Goal: Information Seeking & Learning: Learn about a topic

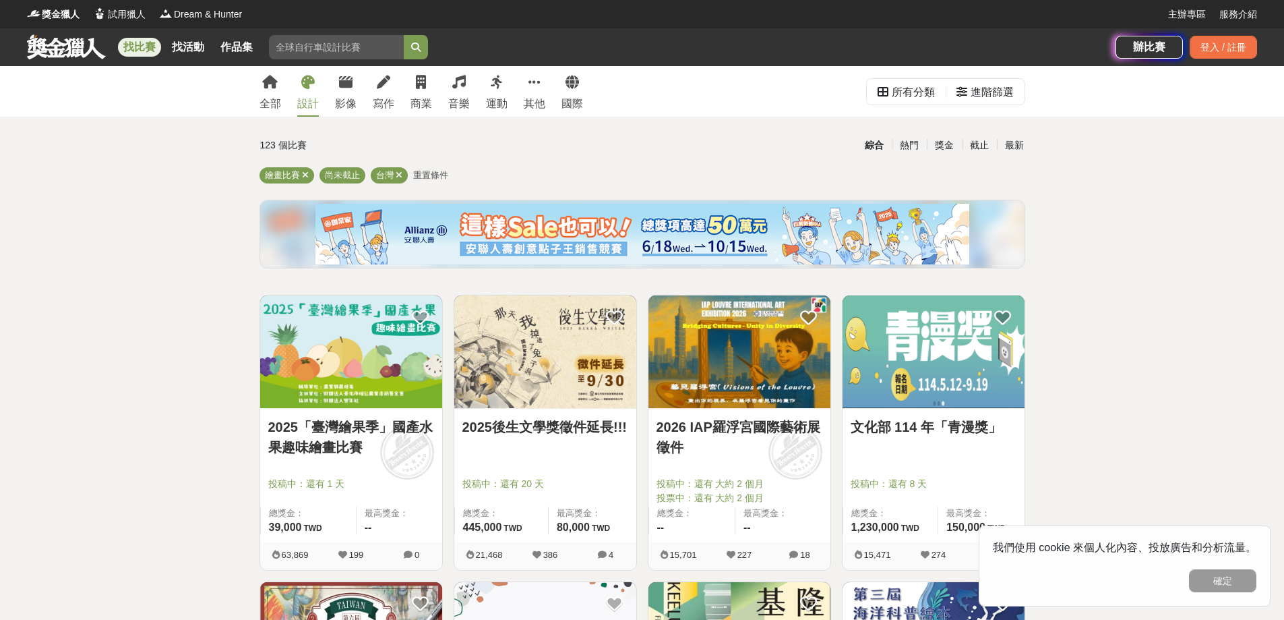
click at [309, 104] on div "設計" at bounding box center [308, 104] width 22 height 16
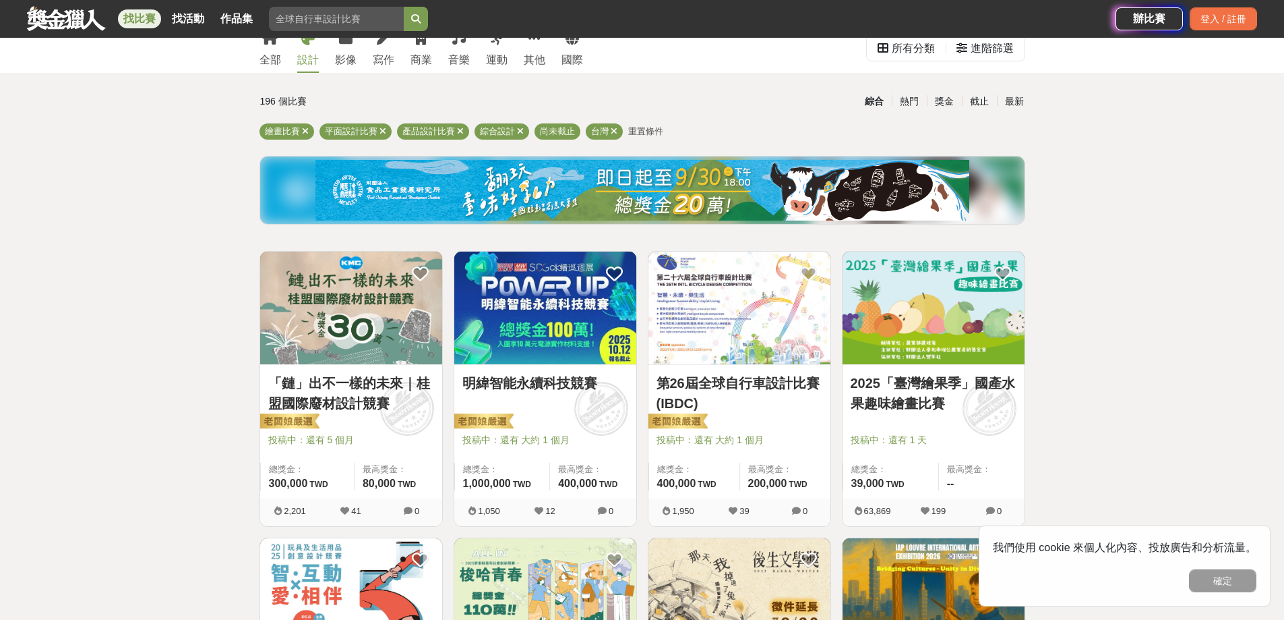
scroll to position [67, 0]
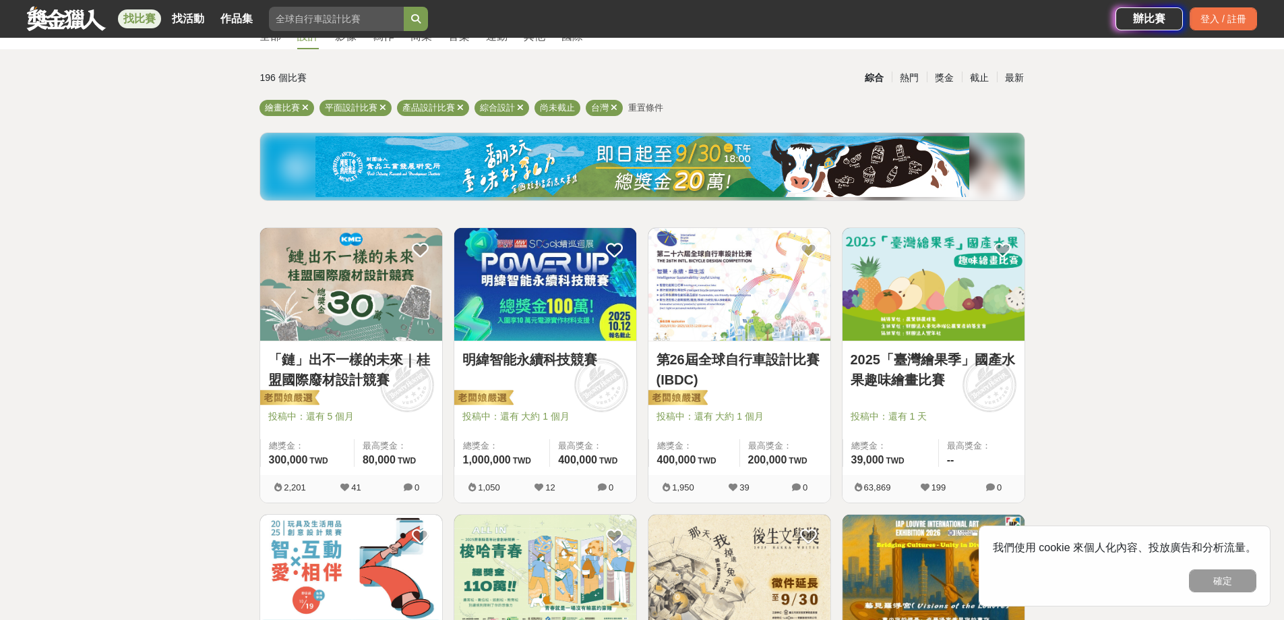
click at [990, 380] on link "2025「臺灣繪果季」國產水果趣味繪畫比賽" at bounding box center [934, 369] width 166 height 40
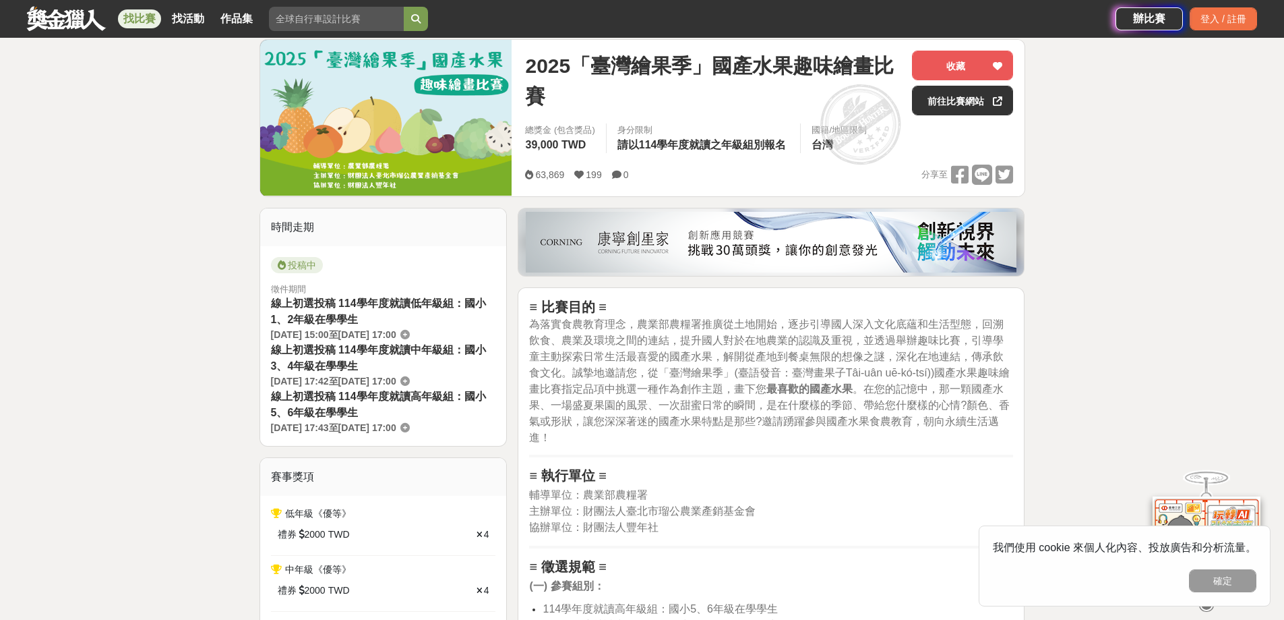
scroll to position [202, 0]
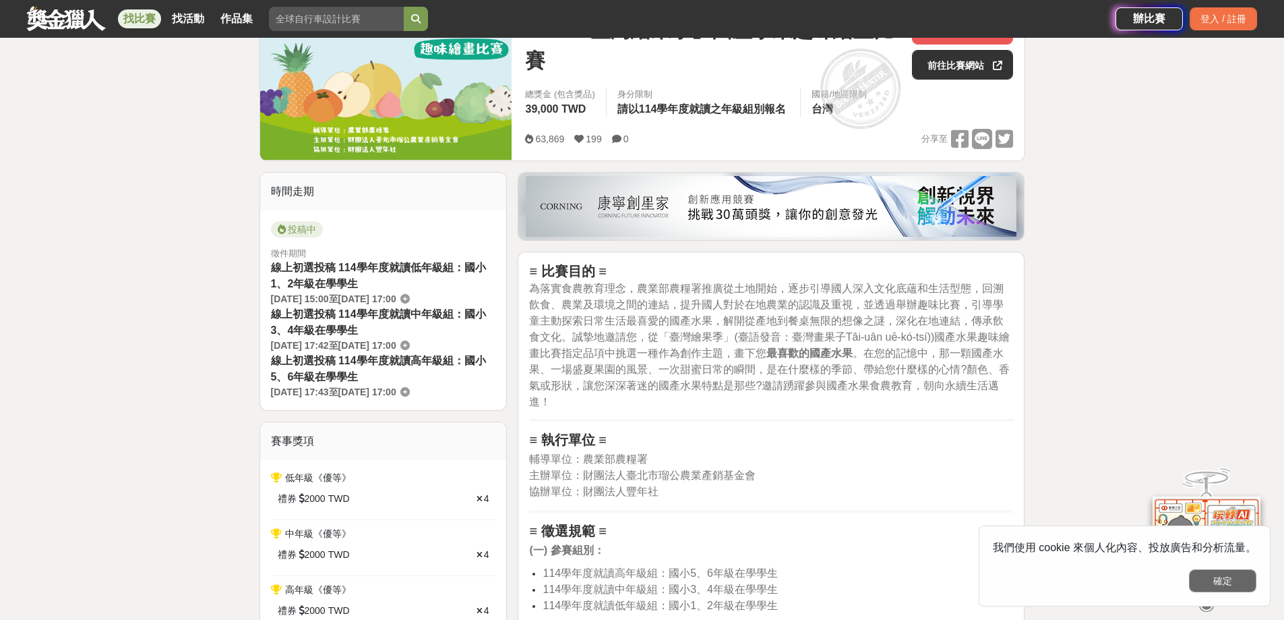
click at [1233, 585] on button "確定" at bounding box center [1222, 580] width 67 height 23
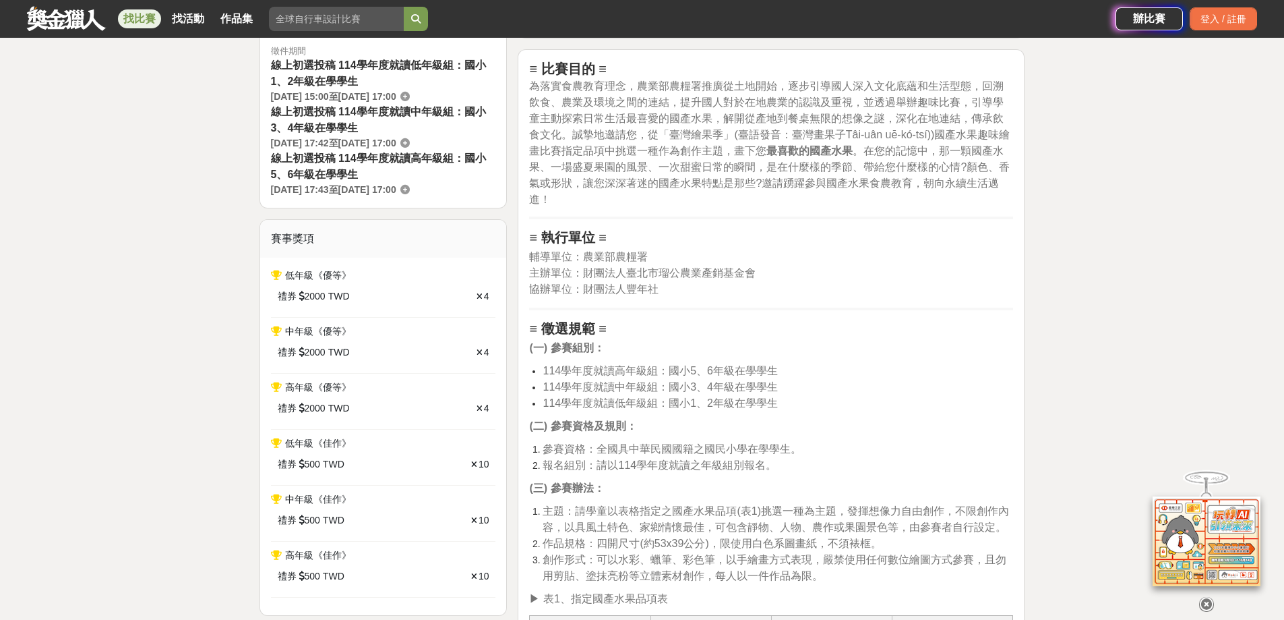
scroll to position [337, 0]
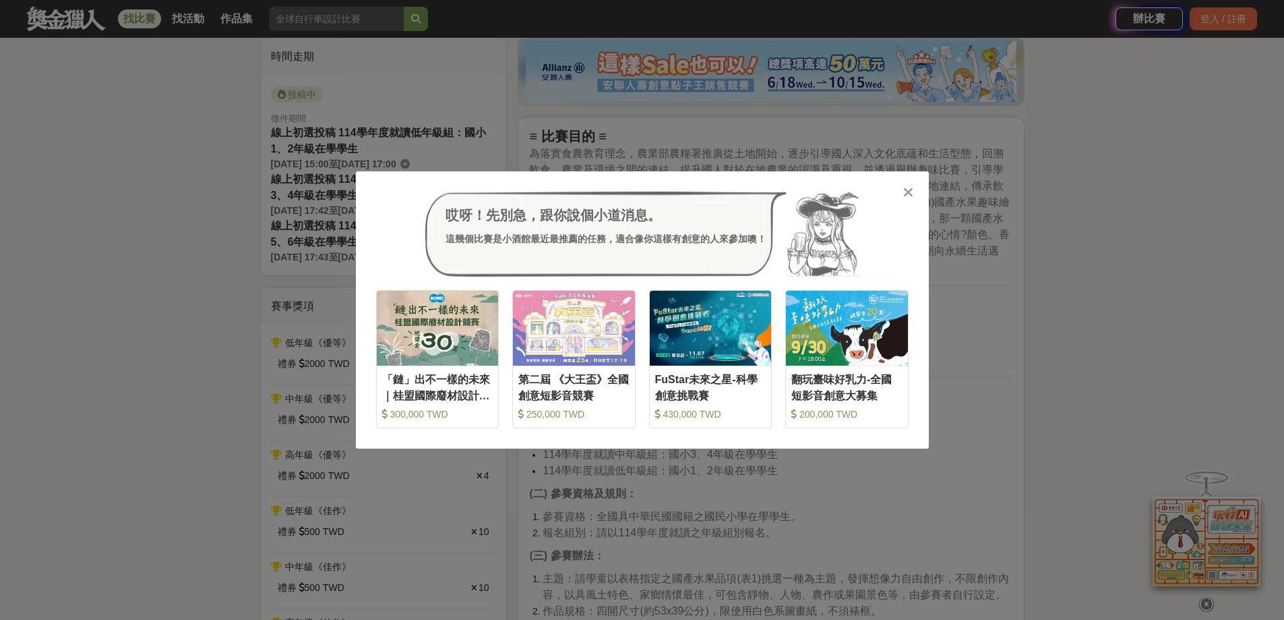
click at [904, 198] on icon at bounding box center [908, 191] width 10 height 13
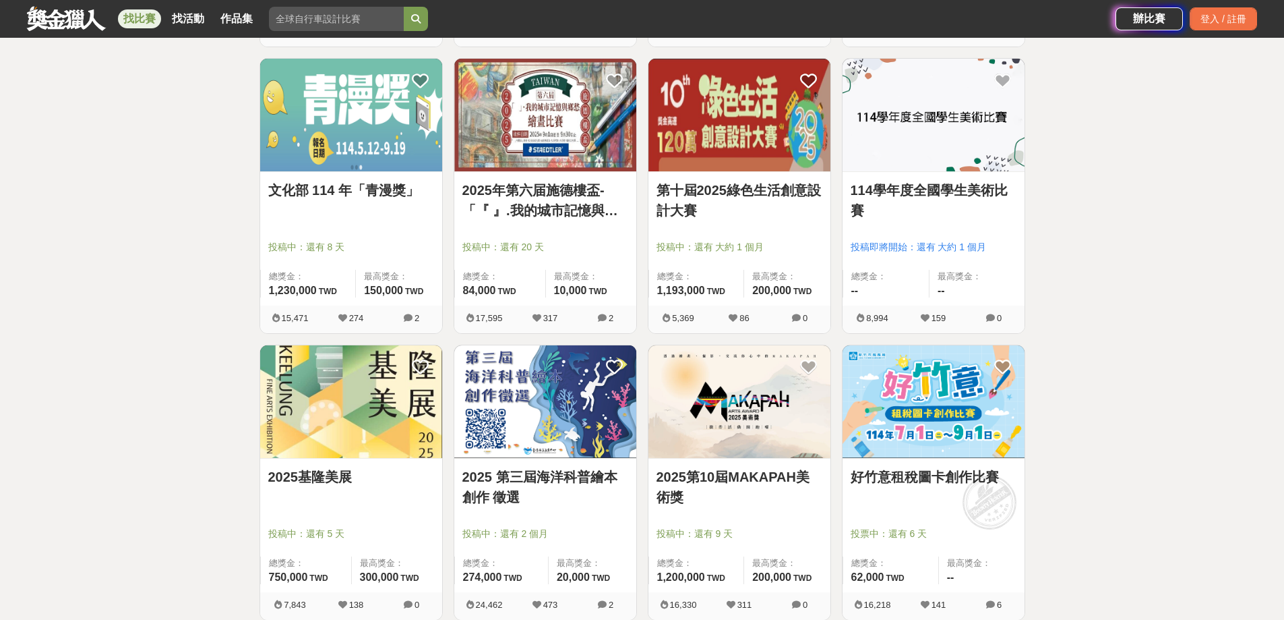
scroll to position [876, 0]
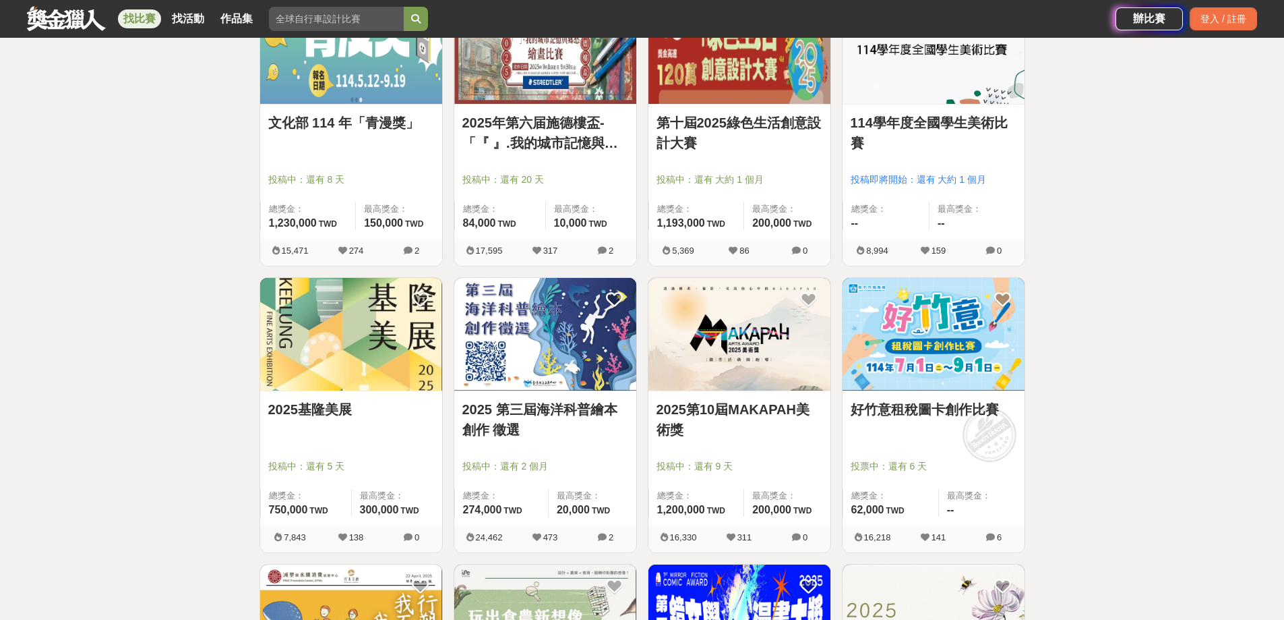
click at [933, 378] on img at bounding box center [934, 334] width 182 height 113
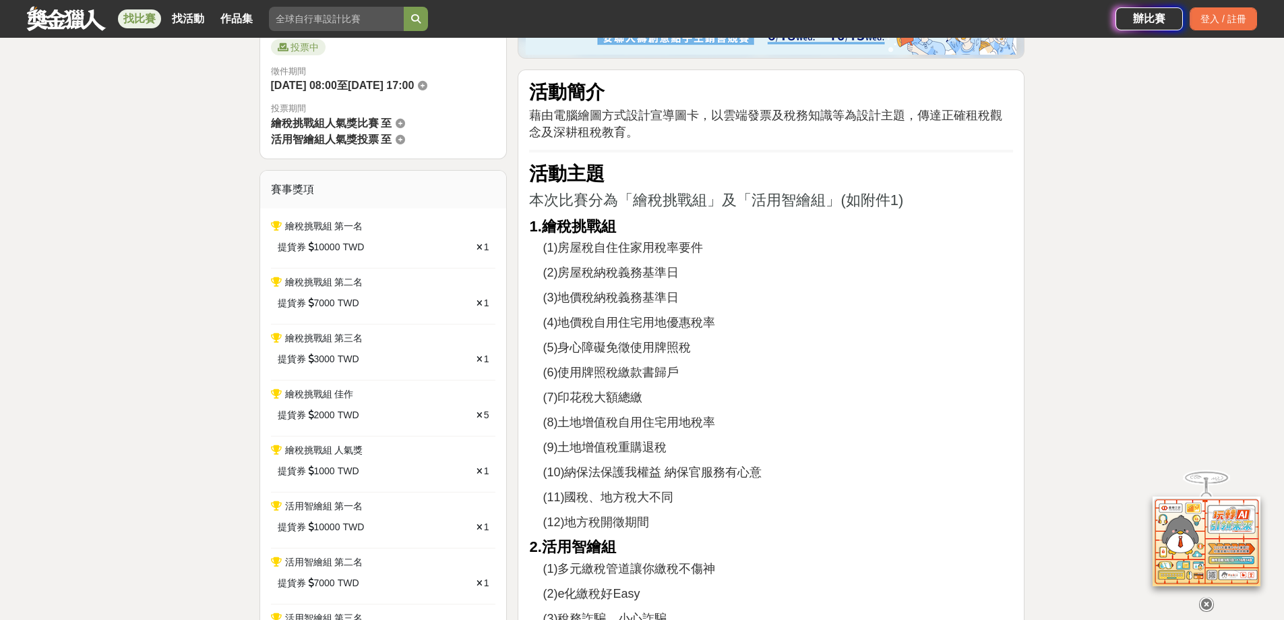
scroll to position [404, 0]
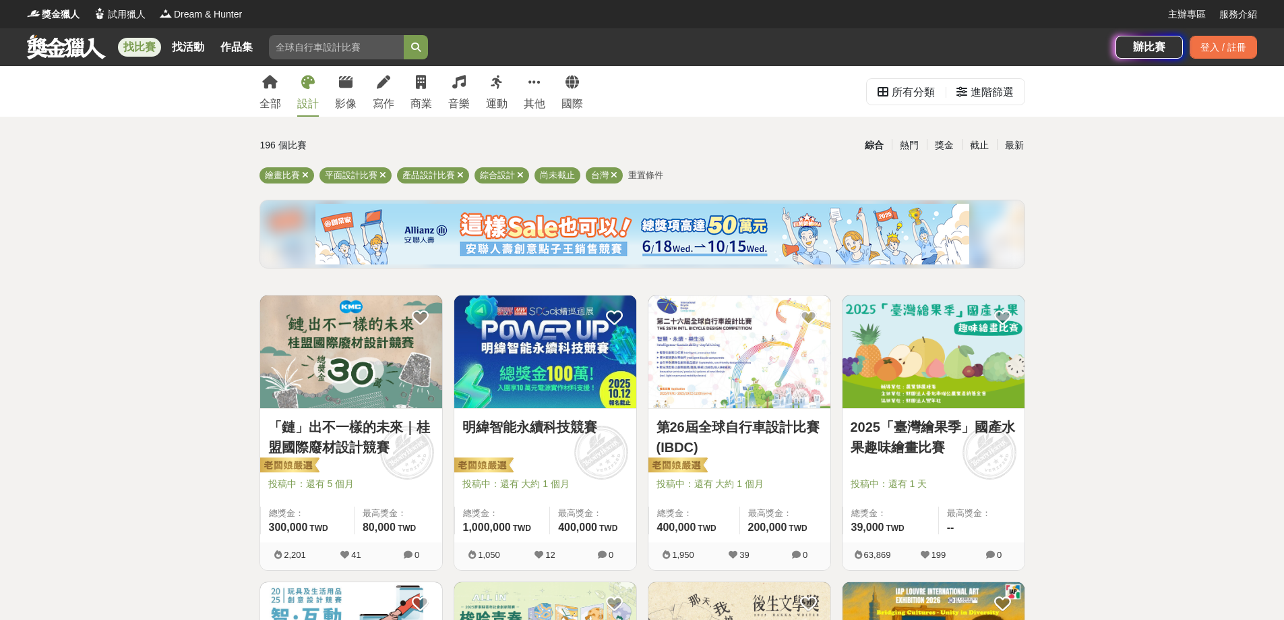
click at [967, 455] on link "2025「臺灣繪果季」國產水果趣味繪畫比賽" at bounding box center [934, 437] width 166 height 40
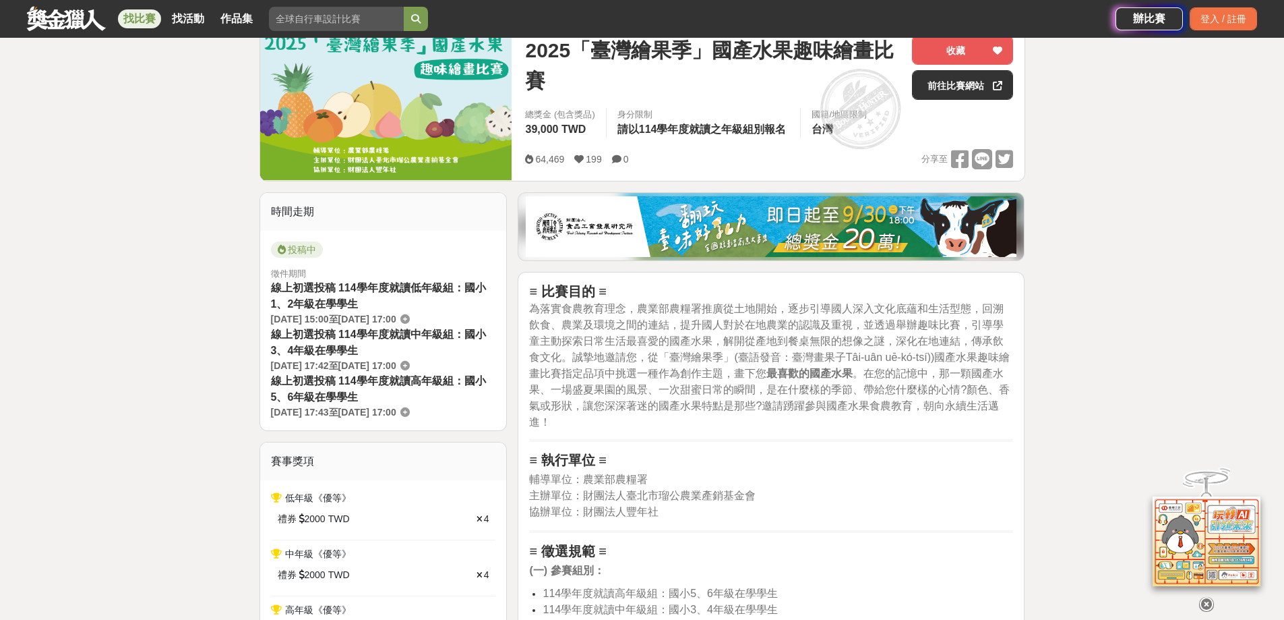
scroll to position [135, 0]
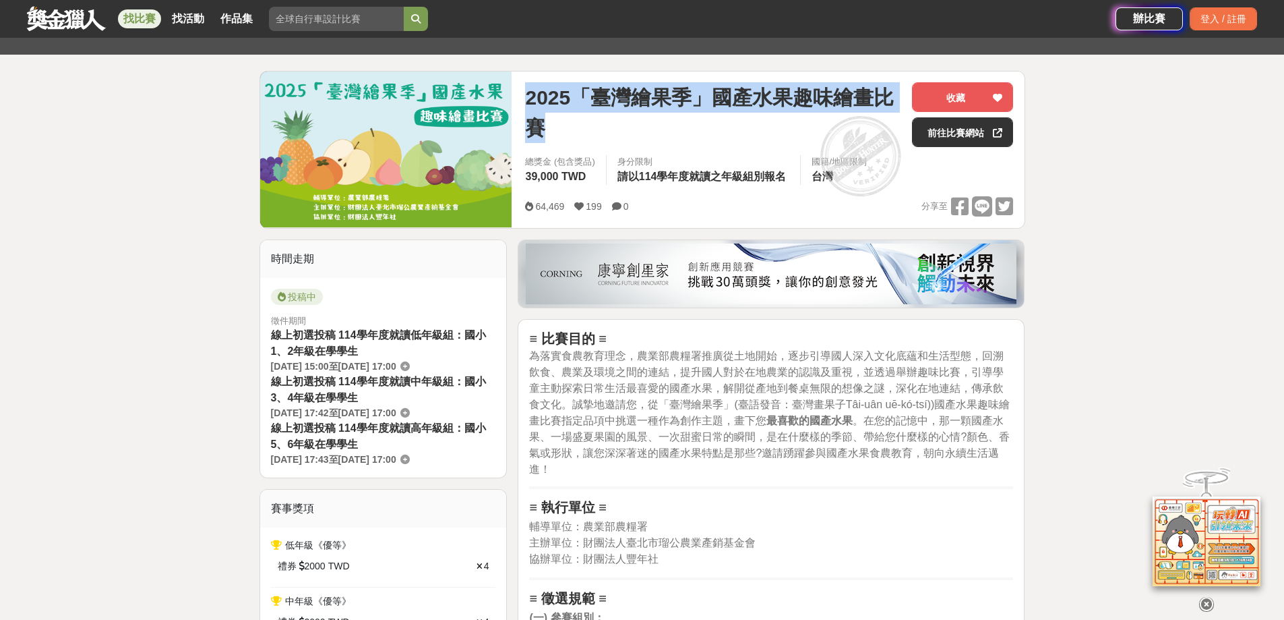
drag, startPoint x: 528, startPoint y: 102, endPoint x: 538, endPoint y: 127, distance: 26.3
click at [538, 127] on span "2025「臺灣繪果季」國產水果趣味繪畫比賽" at bounding box center [713, 112] width 376 height 61
copy span "2025「臺灣繪果季」國產水果趣味繪畫比賽"
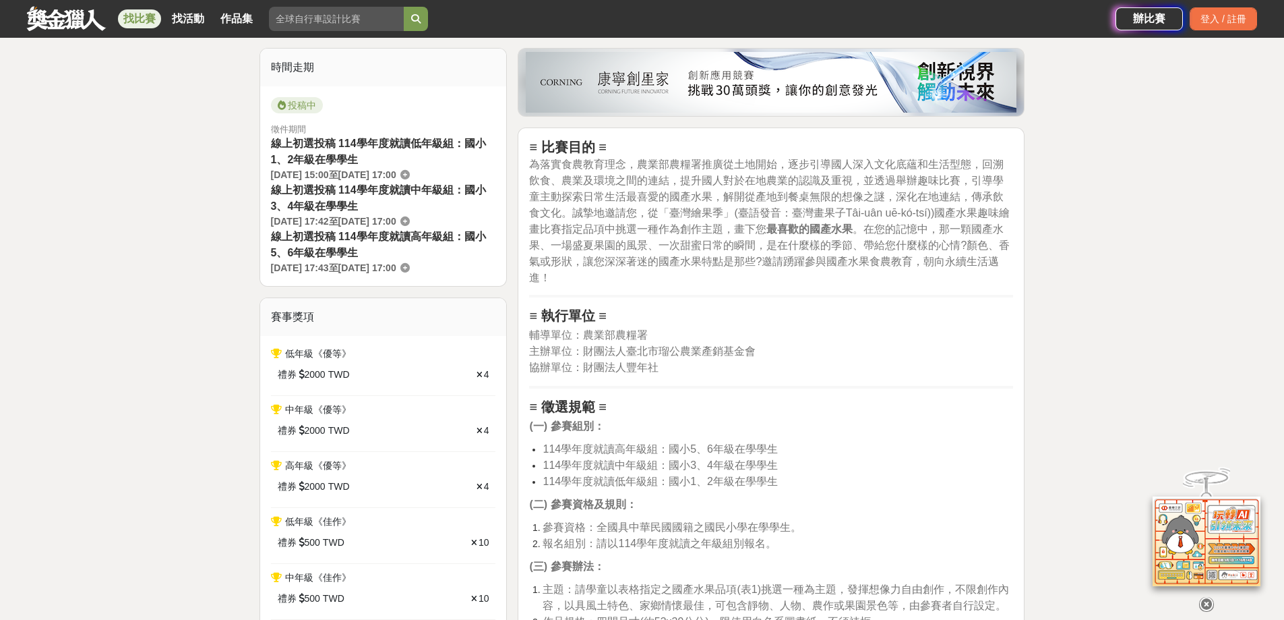
scroll to position [404, 0]
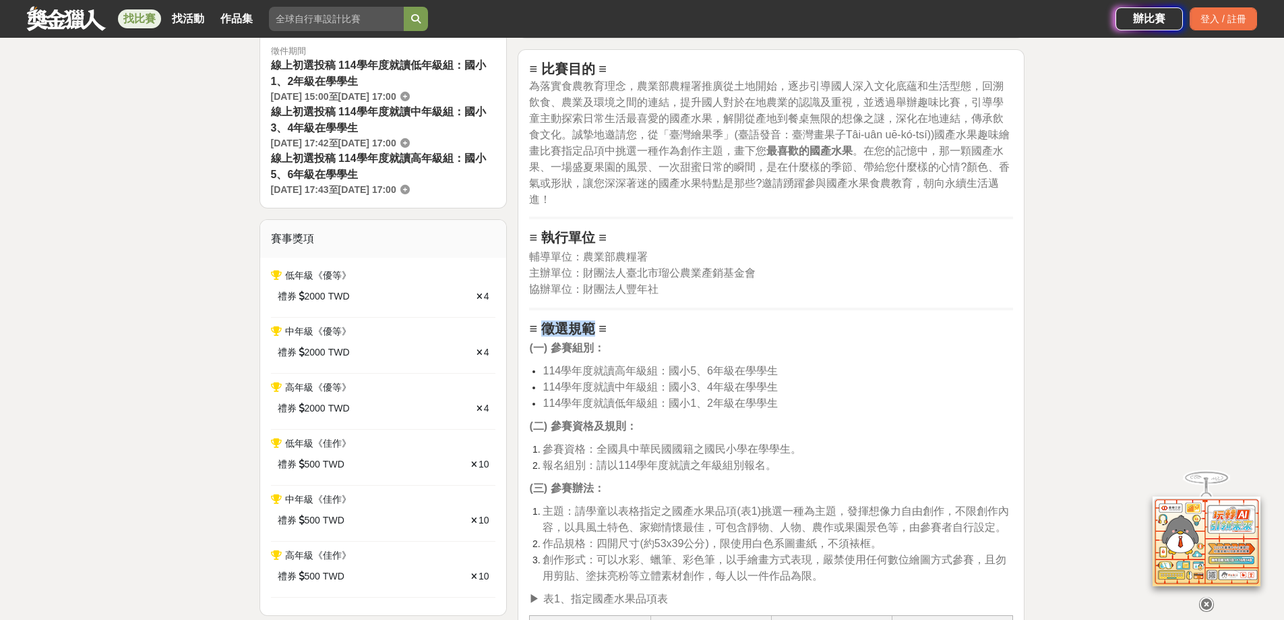
drag, startPoint x: 543, startPoint y: 327, endPoint x: 591, endPoint y: 328, distance: 47.2
click at [591, 328] on strong "≡ 徵選規範 ≡" at bounding box center [567, 328] width 77 height 15
copy strong "徵選規範"
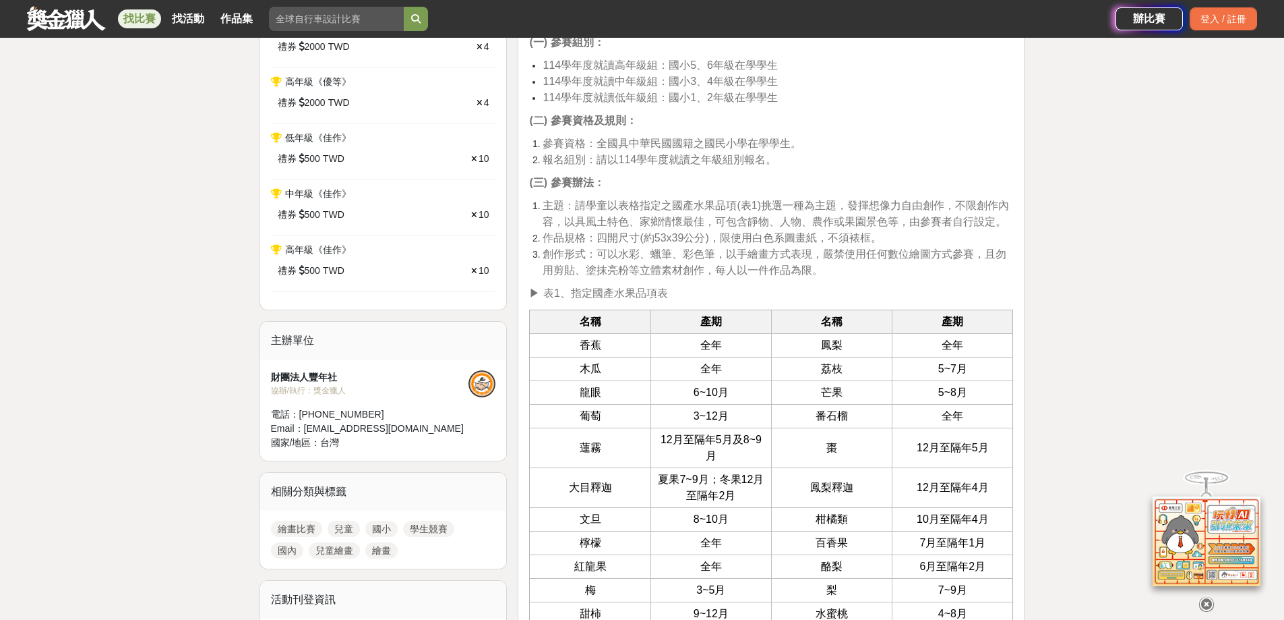
scroll to position [539, 0]
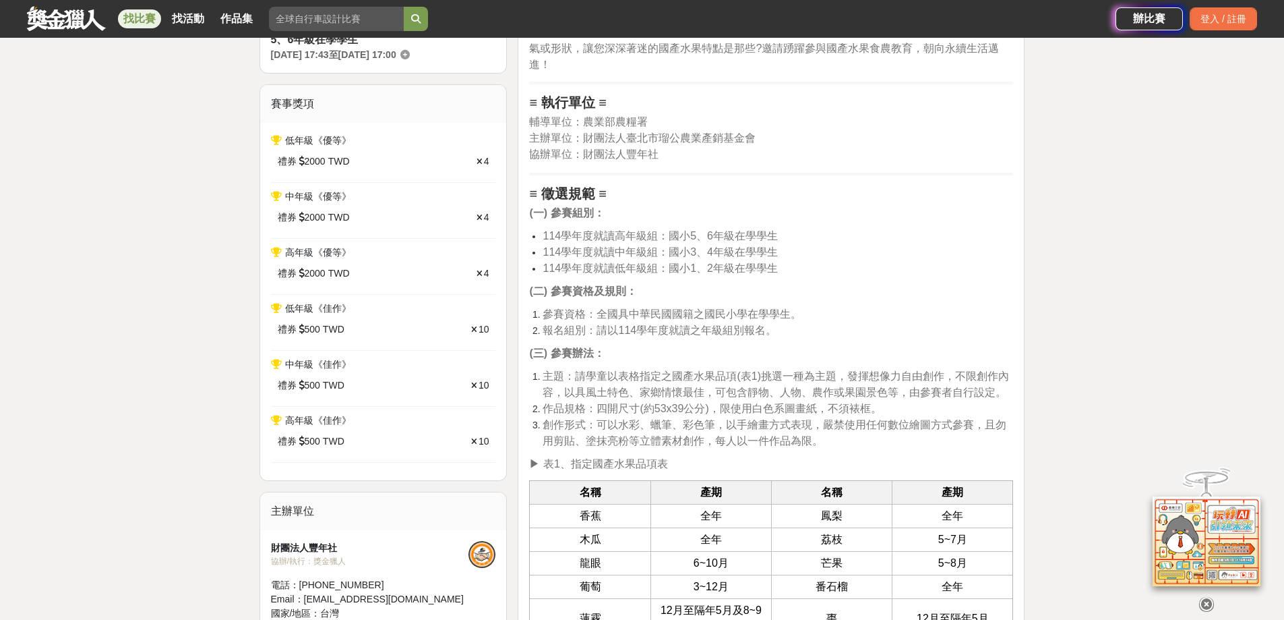
click at [639, 334] on span "報名組別：請以114學年度就讀之年級組別報名。" at bounding box center [660, 329] width 234 height 11
click at [569, 289] on strong "(二) 參賽資格及規則：" at bounding box center [582, 290] width 107 height 11
drag, startPoint x: 548, startPoint y: 313, endPoint x: 796, endPoint y: 310, distance: 248.1
click at [796, 310] on span "參賽資格：全國具中華民國國籍之國民小學在學學生。" at bounding box center [672, 313] width 259 height 11
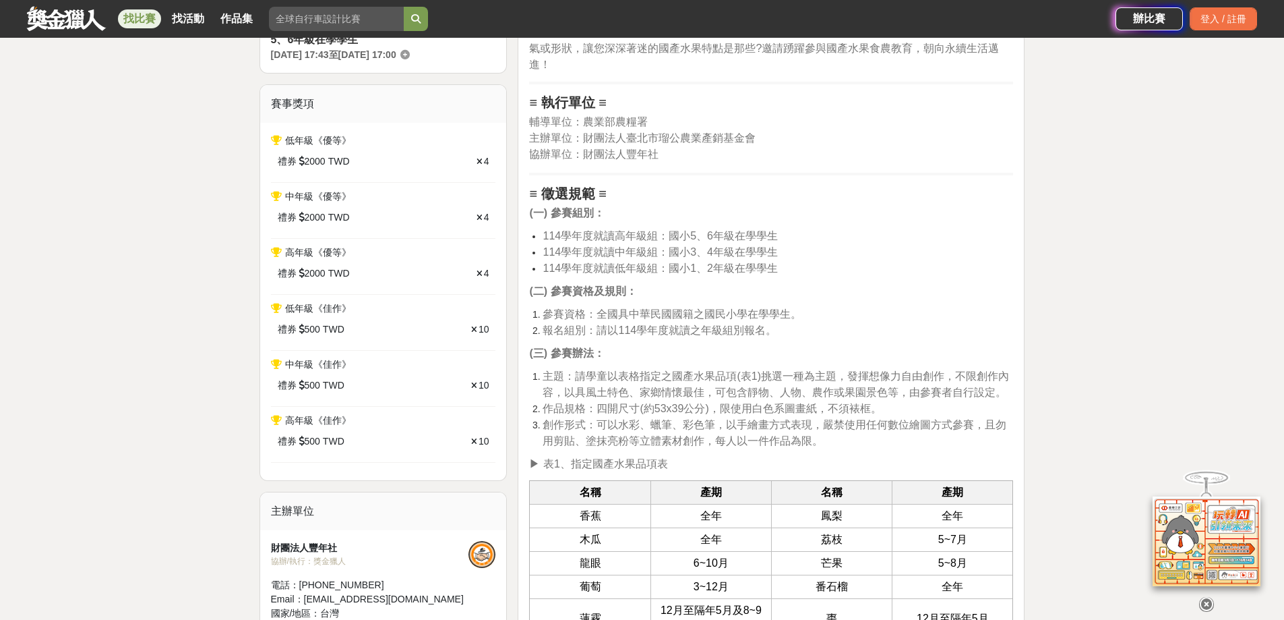
click at [716, 377] on span "主題：請學童以表格指定之國產水果品項(表1)挑選一種為主題，發揮想像力自由創作，不限創作內容，以具風土特色、家鄉情懷最佳，可包含靜物、人物、農作或果園景色等，…" at bounding box center [776, 384] width 466 height 28
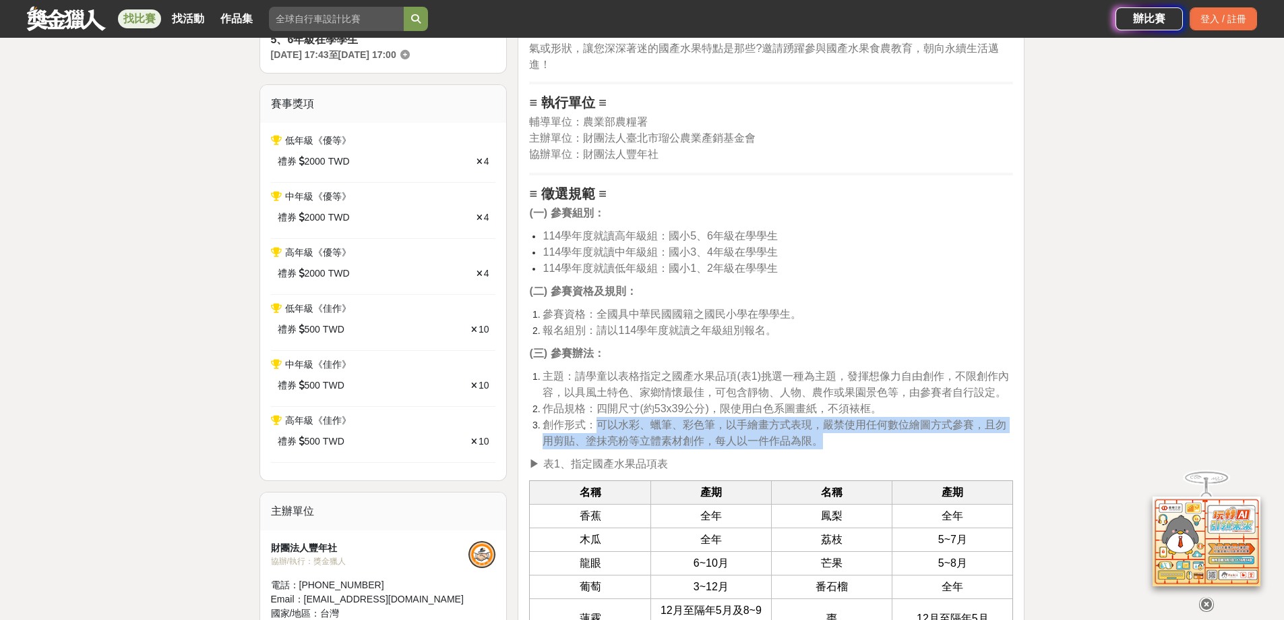
drag, startPoint x: 597, startPoint y: 428, endPoint x: 821, endPoint y: 439, distance: 224.7
click at [821, 439] on span "創作形式：可以水彩、蠟筆、彩色筆，以手繪畫方式表現，嚴禁使用任何數位繪圖方式參賽，且勿用剪貼、塗抹亮粉等立體素材創作，每人以一件作品為限。" at bounding box center [775, 433] width 464 height 28
copy span "可以水彩、蠟筆、彩色筆，以手繪畫方式表現，嚴禁使用任何數位繪圖方式參賽，且勿用剪貼、塗抹亮粉等立體素材創作，每人以一件作品為限。"
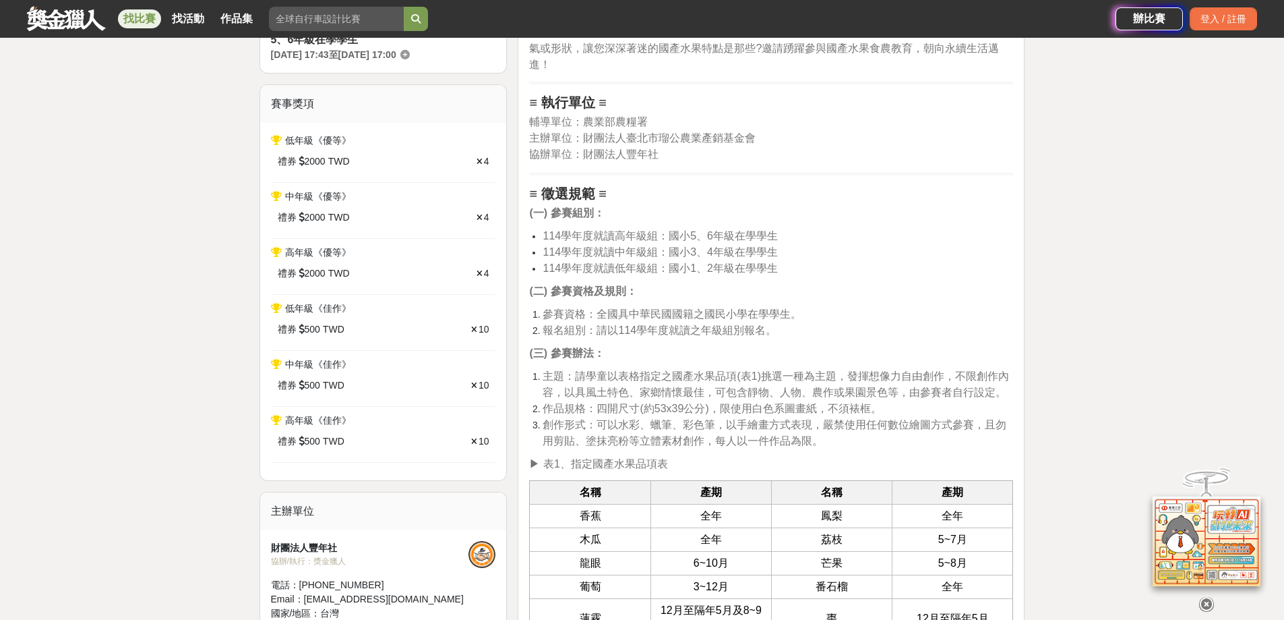
click at [919, 318] on li "參賽資格：全國具中華民國國籍之國民小學在學學生。" at bounding box center [778, 314] width 471 height 16
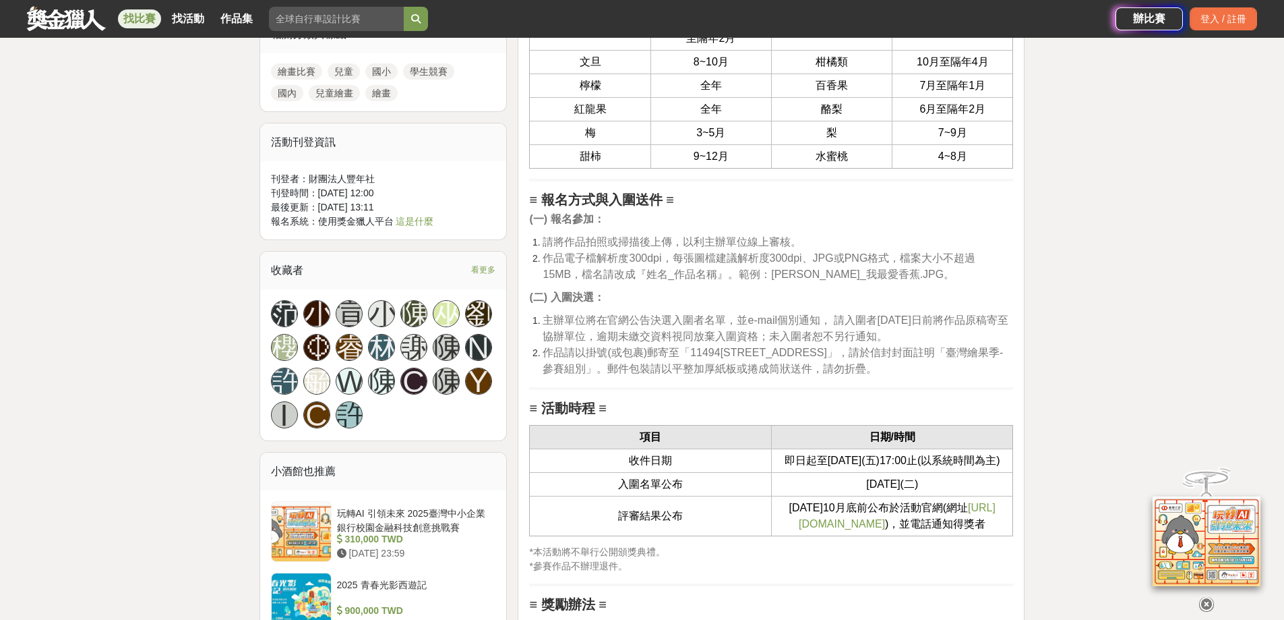
scroll to position [1281, 0]
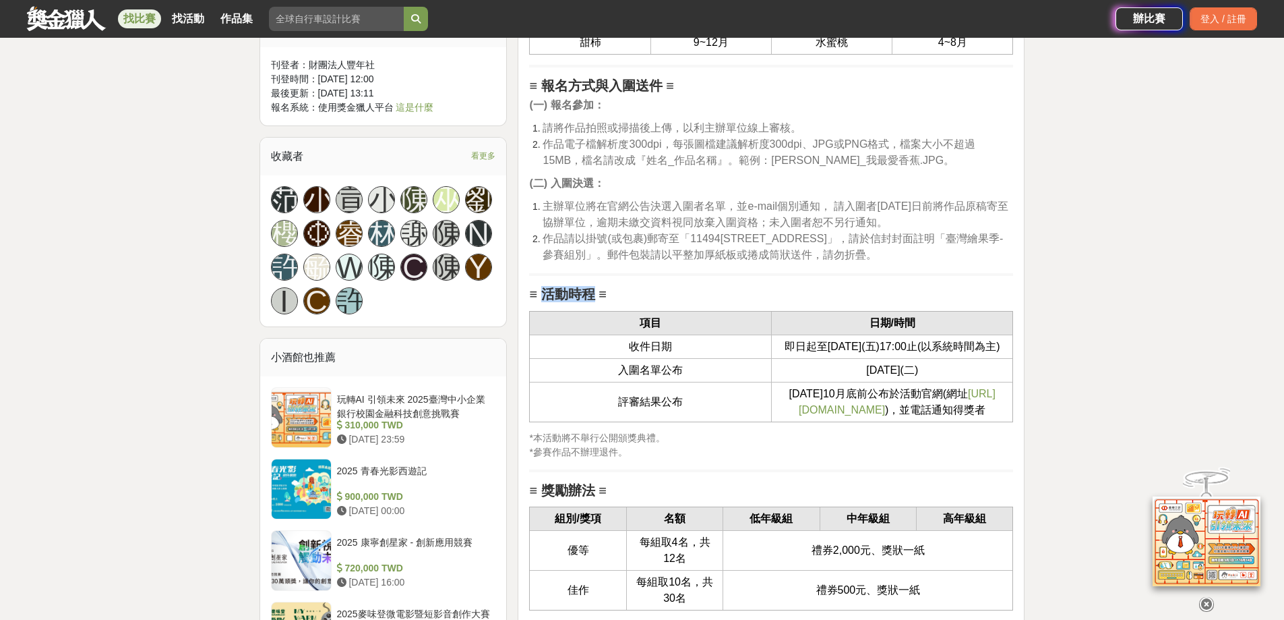
drag, startPoint x: 546, startPoint y: 297, endPoint x: 591, endPoint y: 290, distance: 45.0
click at [591, 290] on strong "≡ 活動時程 ≡" at bounding box center [567, 294] width 77 height 15
copy strong "活動時程"
click at [634, 343] on td "收件日期" at bounding box center [651, 347] width 242 height 24
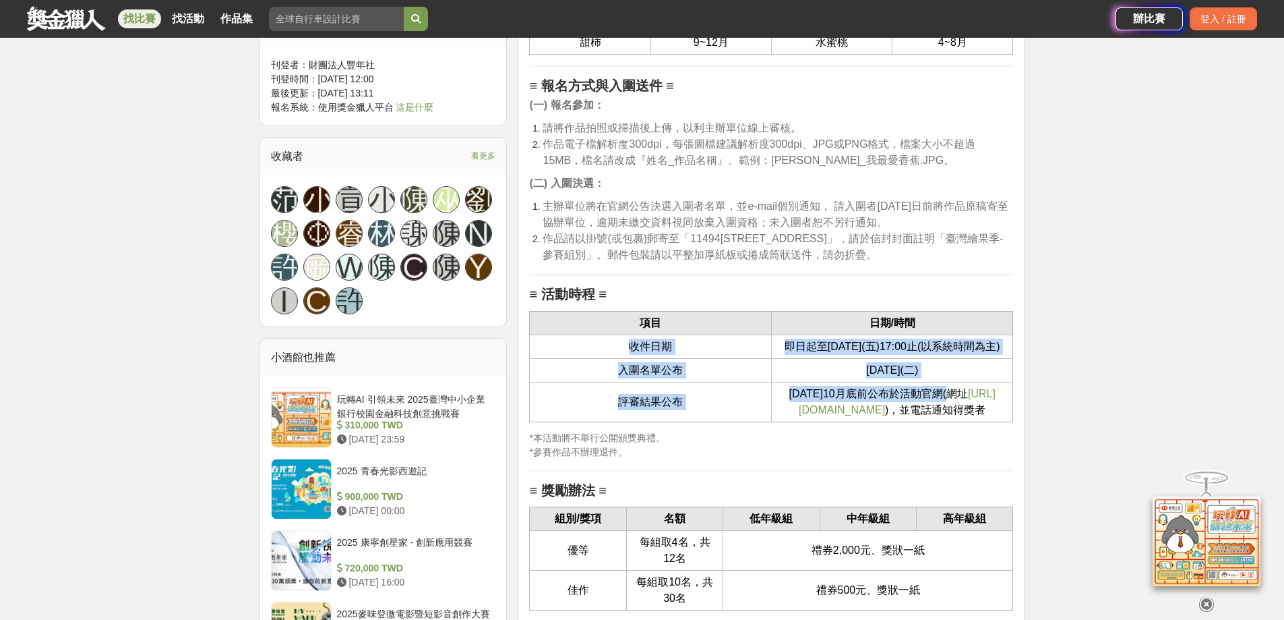
drag, startPoint x: 626, startPoint y: 351, endPoint x: 1000, endPoint y: 415, distance: 379.6
click at [1000, 415] on tbody "項目 日期/時間 收件日期 即日起至[DATE](五)17:00止(以系統時間為主) 入圍名單公布 [DATE](二) 評審結果公布 [DATE]10月底前公…" at bounding box center [771, 366] width 483 height 111
copy tbody "收件日期 即日起至[DATE](五)17:00止(以系統時間為主) 入圍名單公布 [DATE](二) 評審結果公布 [DATE]10月底前公布於活動官網(網址"
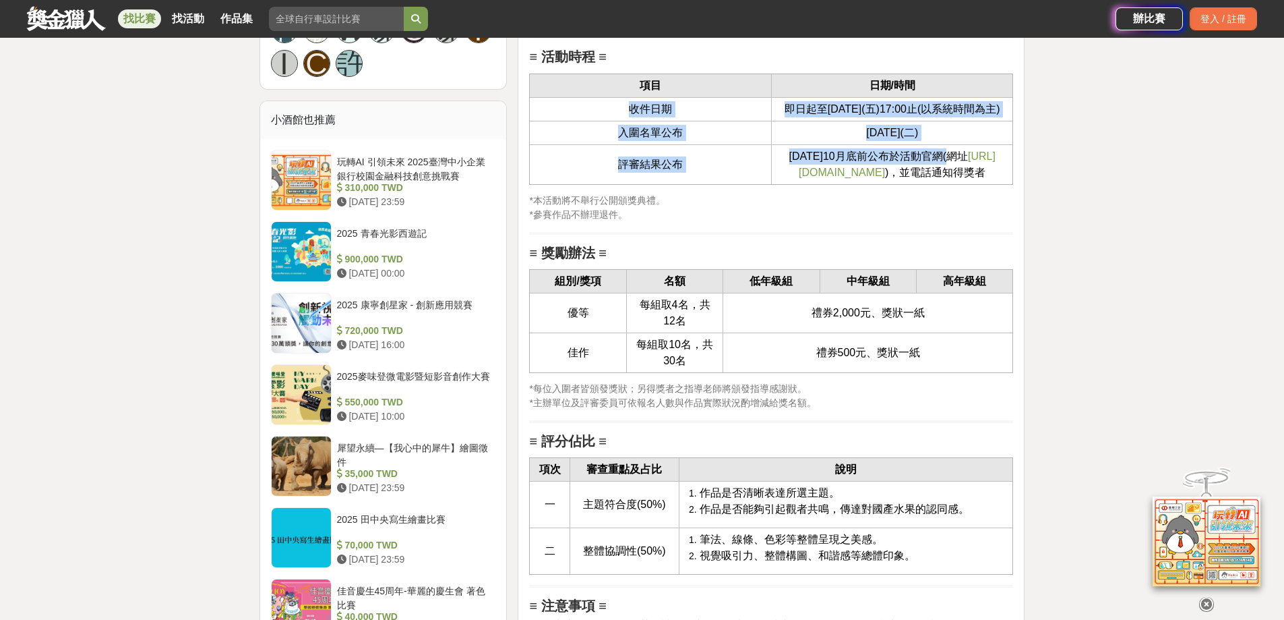
scroll to position [1483, 0]
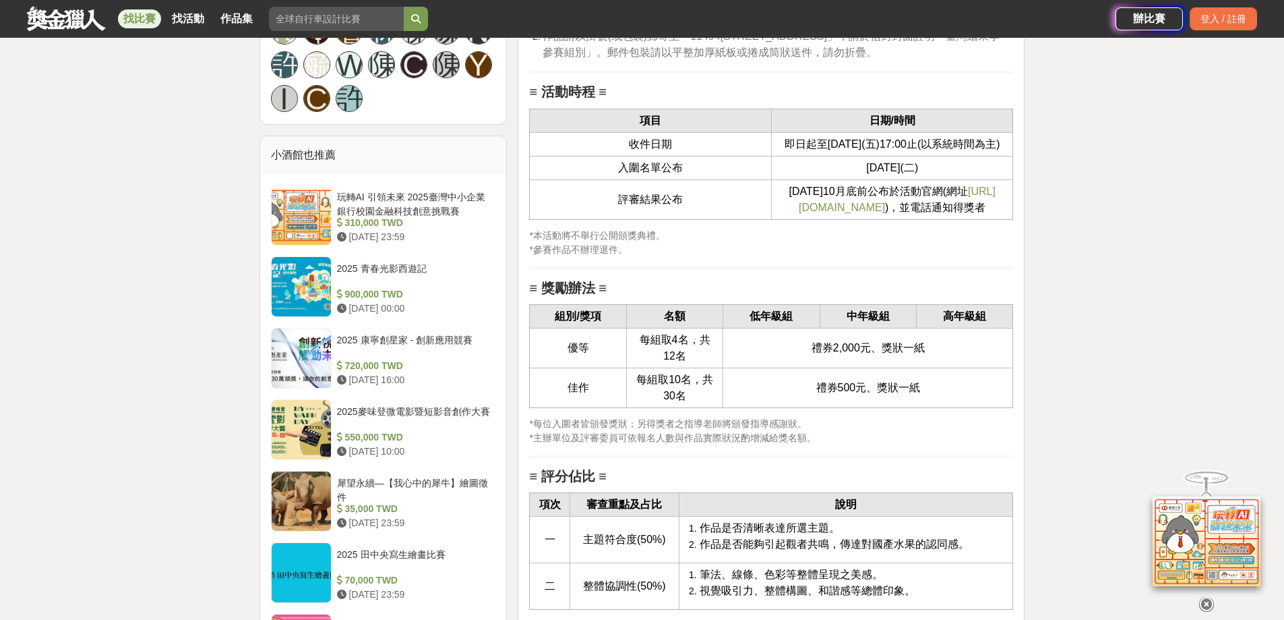
click at [582, 353] on span "優等" at bounding box center [579, 347] width 22 height 11
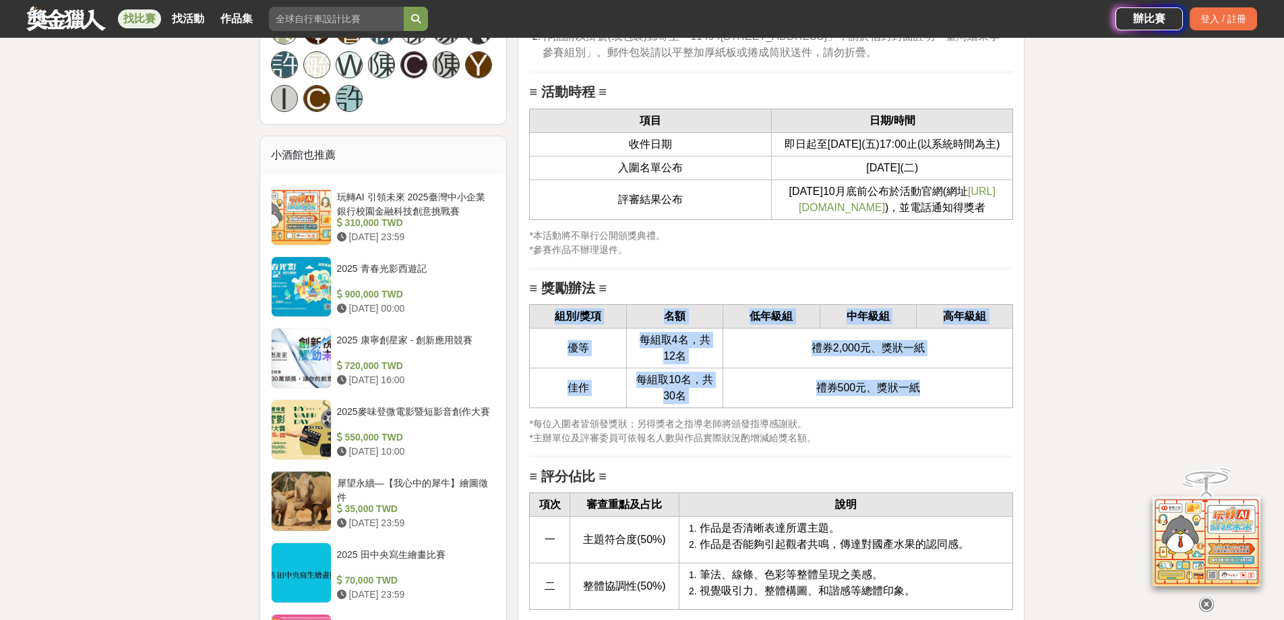
drag, startPoint x: 549, startPoint y: 330, endPoint x: 942, endPoint y: 406, distance: 400.3
click at [942, 406] on tbody "組別/獎項 名額 低年級組 中年級組 高年級組 優等 每組取4名，共12名 禮券2,000元、獎狀一紙 佳作 每組取10名，共30名 禮券500元、獎狀一紙" at bounding box center [771, 356] width 483 height 103
copy tbody "組別/獎項 名額 低年級組 中年級組 高年級組 優等 每組取4名，共12名 禮券2,000元、獎狀一紙 佳作 每組取10名，共30名 禮券500元、獎狀一紙"
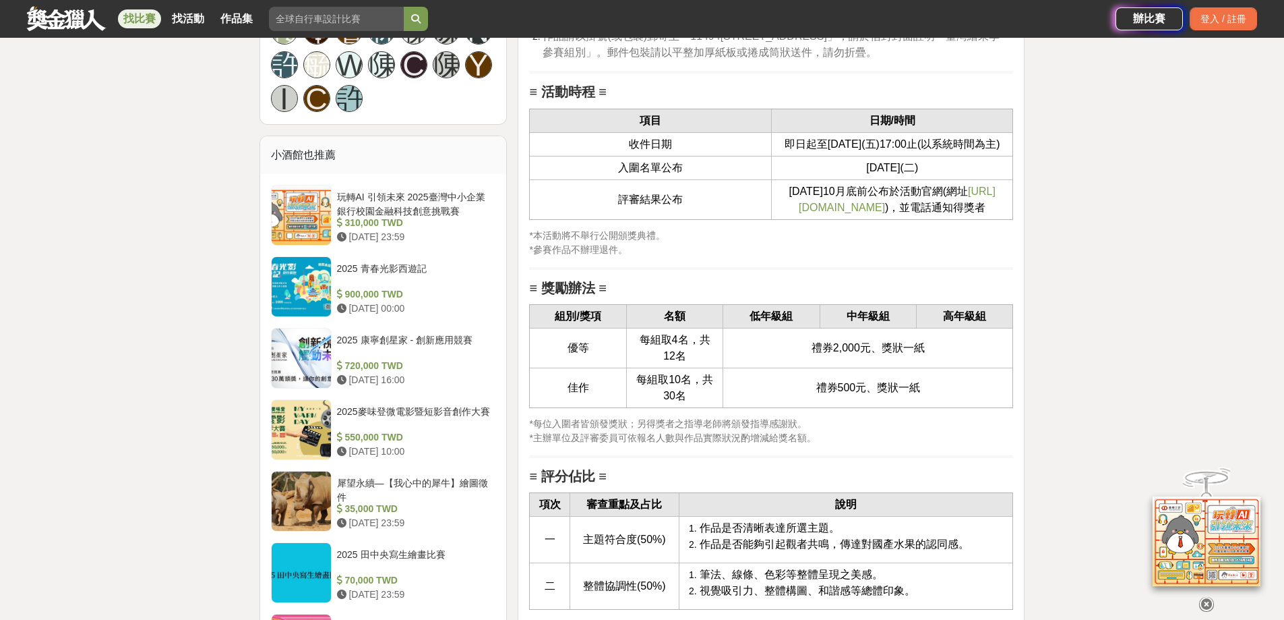
click at [185, 163] on div "大家都在看 2025國泰卓越獎助計畫 [DATE] 17:00 翻玩臺味好乳力-全國短影音創意大募集 [DATE] 18:00 2025 康寧創星家 - 創新…" at bounding box center [642, 165] width 1284 height 3164
click at [1195, 313] on div "大家都在看 2025國泰卓越獎助計畫 [DATE] 17:00 翻玩臺味好乳力-全國短影音創意大募集 [DATE] 18:00 2025 康寧創星家 - 創新…" at bounding box center [642, 165] width 1284 height 3164
